Goal: Task Accomplishment & Management: Manage account settings

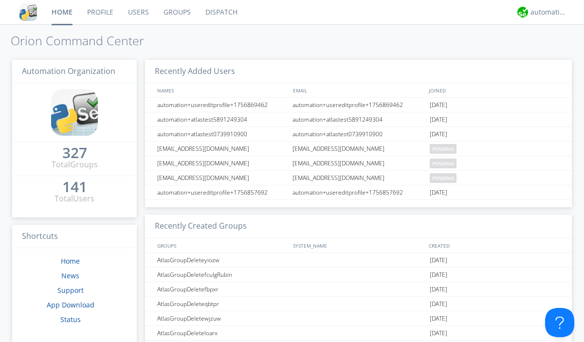
click at [138, 12] on link "Users" at bounding box center [139, 12] width 36 height 24
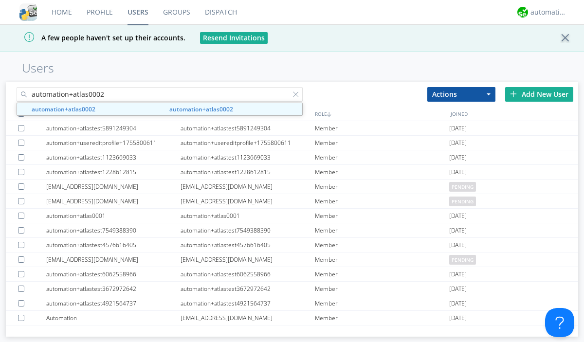
type input "automation+atlas0002"
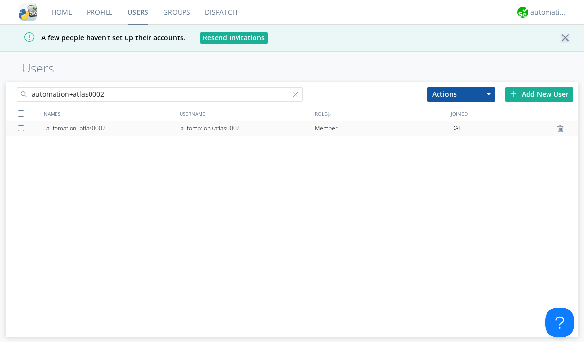
click at [247, 128] on div "automation+atlas0002" at bounding box center [248, 128] width 134 height 15
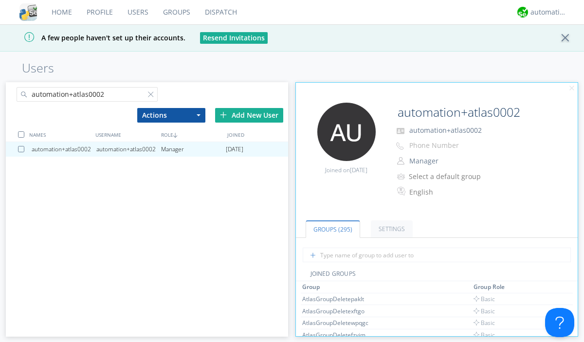
click at [454, 161] on button "Manager" at bounding box center [454, 161] width 97 height 14
click at [0, 0] on link "Basic User" at bounding box center [0, 0] width 0 height 0
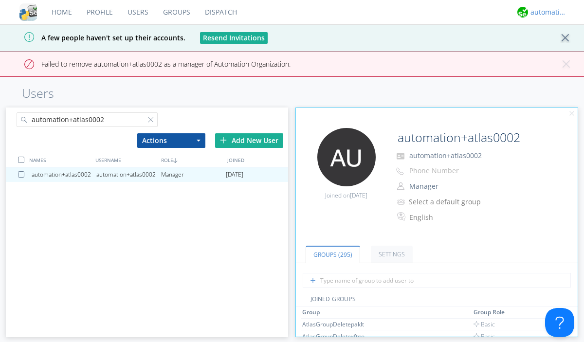
click at [546, 12] on div "automation+atlas" at bounding box center [549, 12] width 37 height 10
